Goal: Navigation & Orientation: Find specific page/section

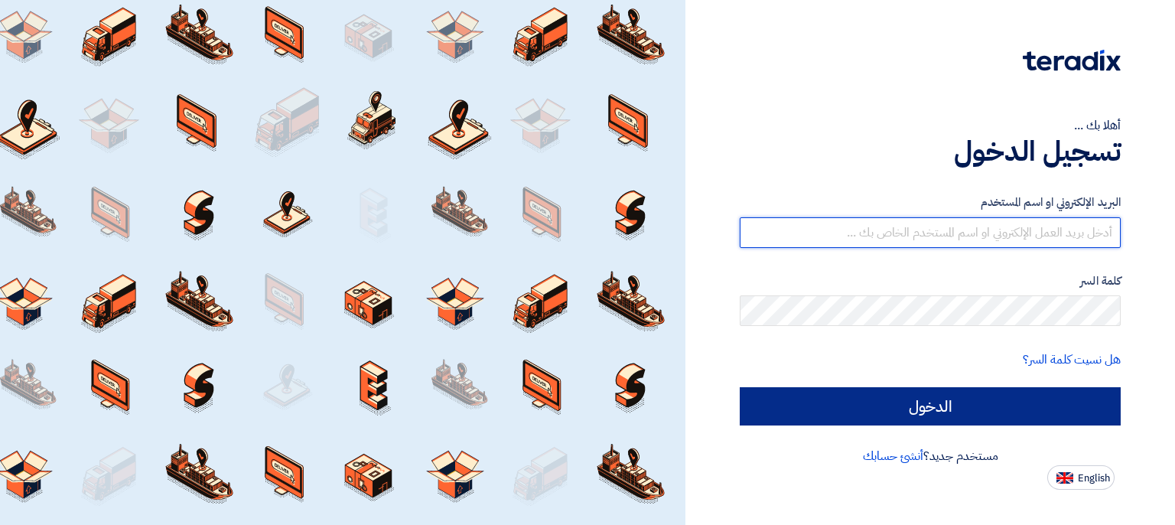
type input "[EMAIL_ADDRESS][DOMAIN_NAME]"
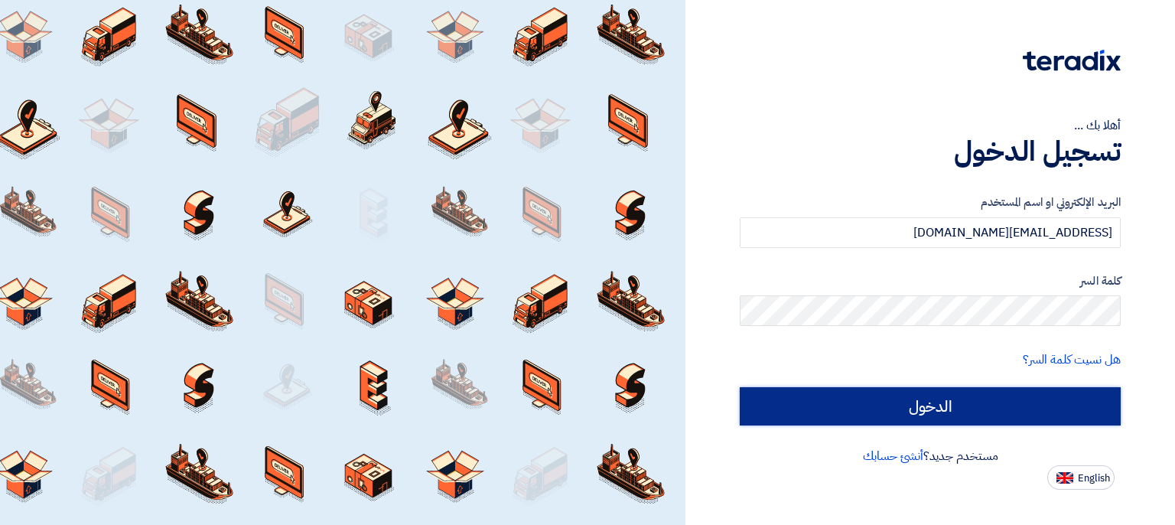
click at [973, 398] on input "الدخول" at bounding box center [930, 406] width 381 height 38
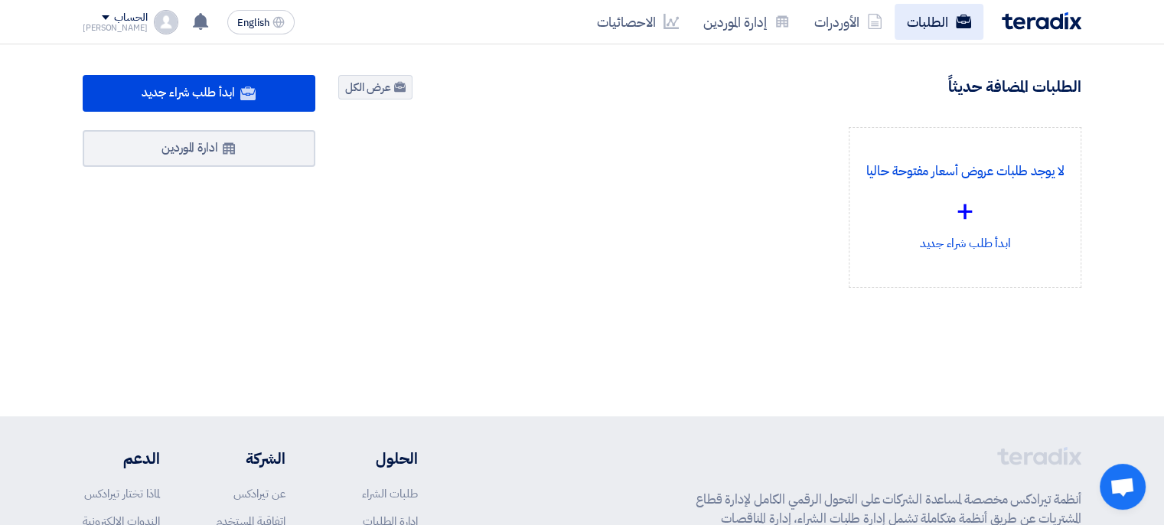
click at [943, 25] on link "الطلبات" at bounding box center [938, 22] width 89 height 36
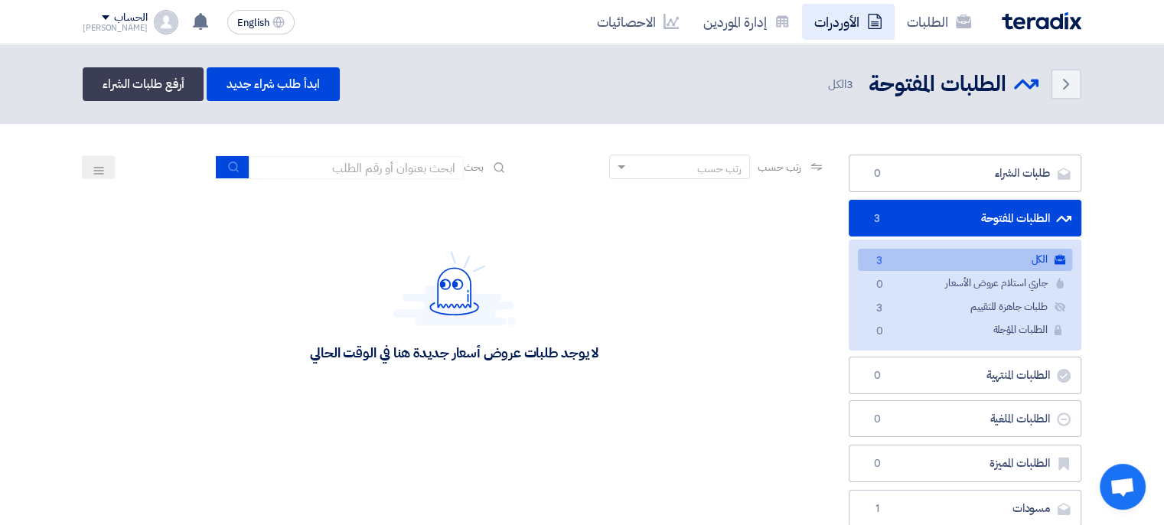
click at [853, 27] on link "الأوردرات" at bounding box center [848, 22] width 93 height 36
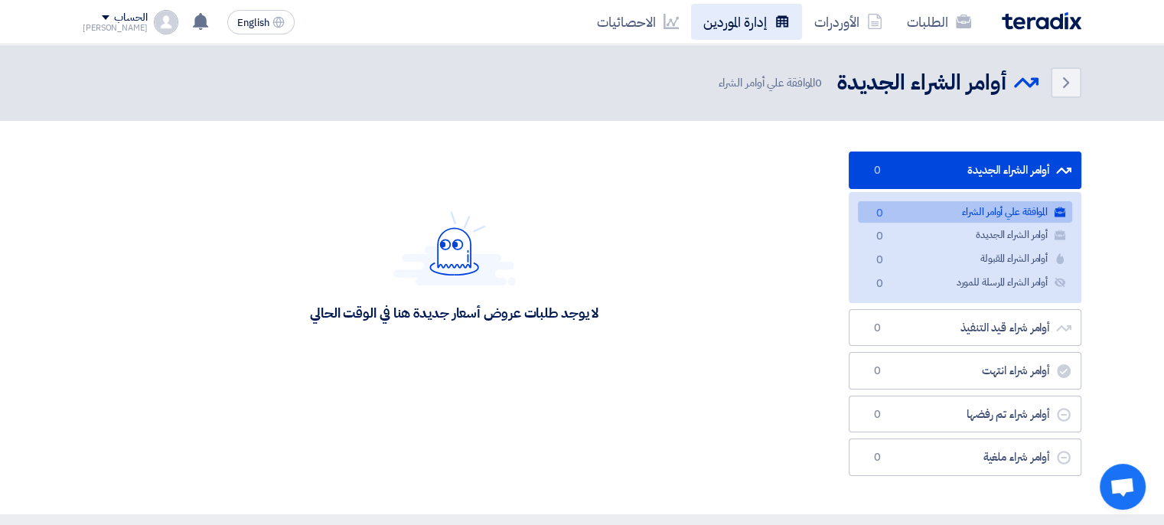
click at [750, 24] on link "إدارة الموردين" at bounding box center [746, 22] width 111 height 36
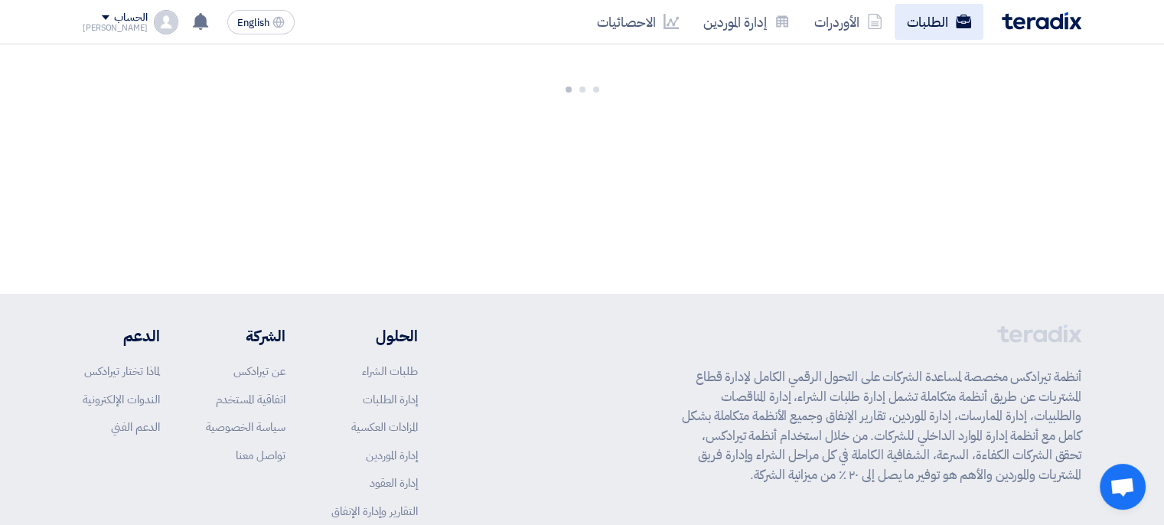
click at [932, 19] on link "الطلبات" at bounding box center [938, 22] width 89 height 36
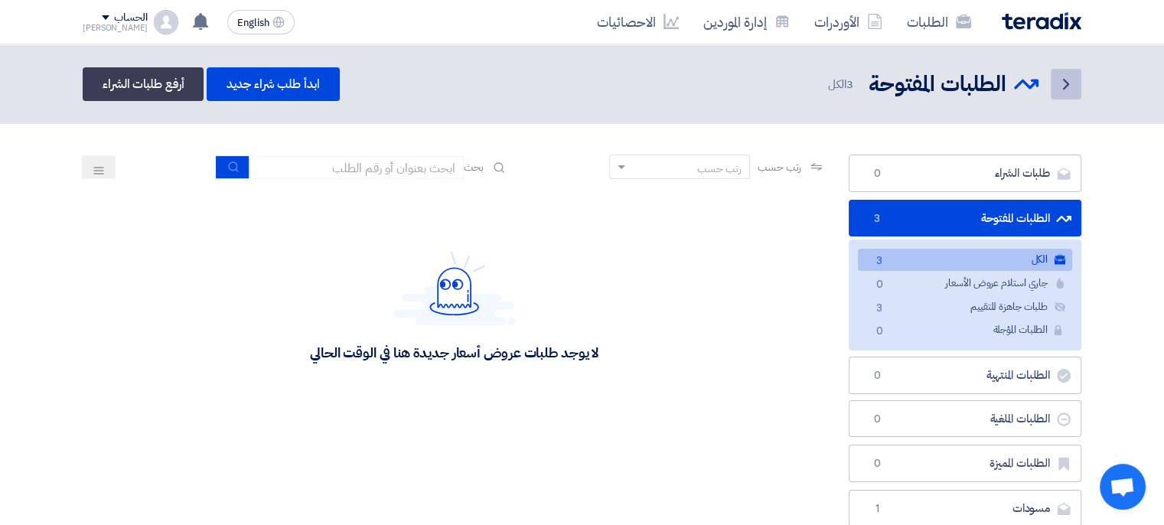
click at [1069, 82] on icon "Back" at bounding box center [1066, 84] width 18 height 18
